Goal: Transaction & Acquisition: Book appointment/travel/reservation

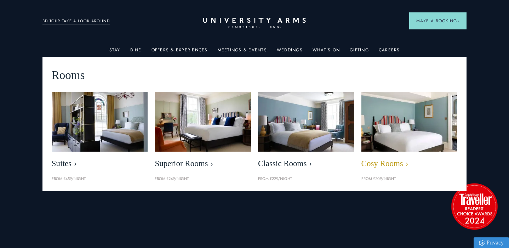
click at [398, 124] on img at bounding box center [409, 121] width 110 height 69
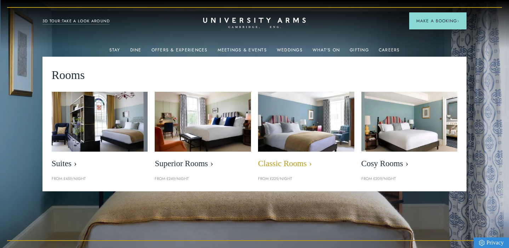
click at [300, 133] on img at bounding box center [306, 121] width 110 height 69
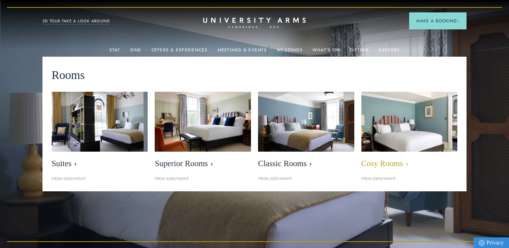
click at [374, 121] on img at bounding box center [409, 121] width 110 height 69
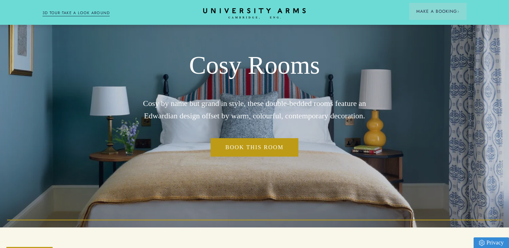
scroll to position [2, 0]
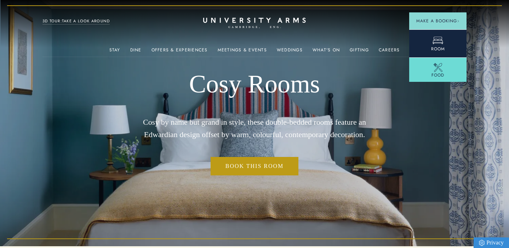
click at [430, 44] on link "Room" at bounding box center [437, 43] width 57 height 28
